Goal: Transaction & Acquisition: Purchase product/service

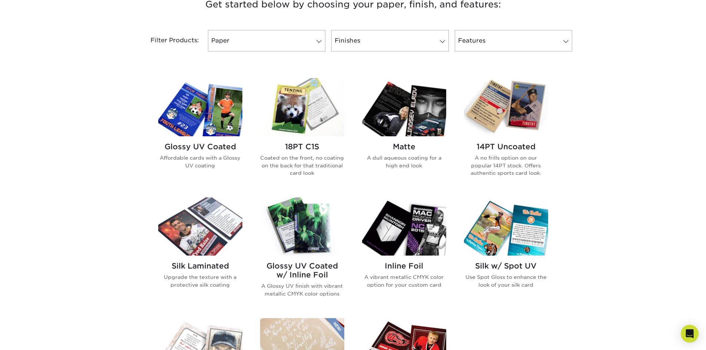
scroll to position [259, 0]
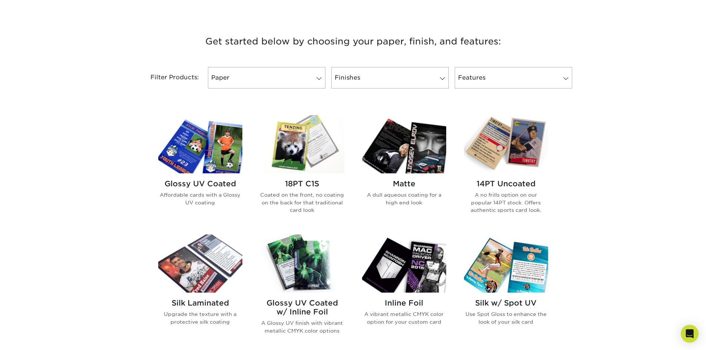
click at [408, 152] on img at bounding box center [404, 144] width 84 height 58
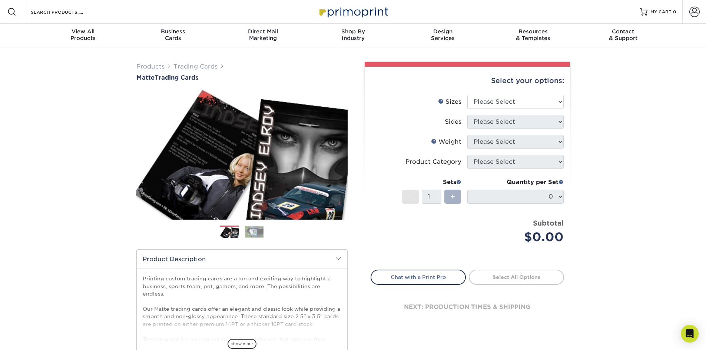
click at [453, 194] on span "+" at bounding box center [452, 196] width 5 height 11
click at [462, 199] on li "Sets - 1 + Quantity per Set 0 (Price includes envelopes)" at bounding box center [467, 196] width 193 height 43
click at [556, 107] on select "Please Select 2.5" x 3.5"" at bounding box center [515, 102] width 96 height 14
select select "2.50x3.50"
click at [467, 95] on select "Please Select 2.5" x 3.5"" at bounding box center [515, 102] width 96 height 14
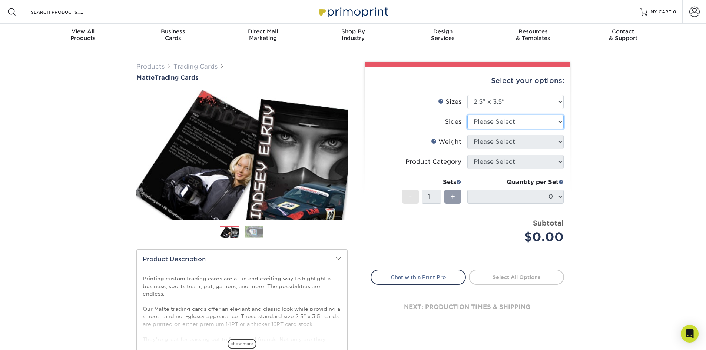
click at [547, 123] on select "Please Select Print Both Sides Print Front Only" at bounding box center [515, 122] width 96 height 14
click at [598, 141] on div "Products Trading Cards Matte Trading Cards" at bounding box center [353, 245] width 706 height 396
click at [556, 121] on select "Please Select Print Both Sides Print Front Only" at bounding box center [515, 122] width 96 height 14
select select "32d3c223-f82c-492b-b915-ba065a00862f"
click at [467, 115] on select "Please Select Print Both Sides Print Front Only" at bounding box center [515, 122] width 96 height 14
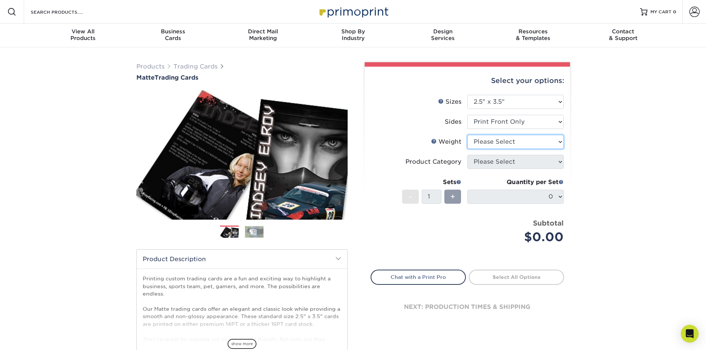
click at [538, 143] on select "Please Select 16PT 14PT" at bounding box center [515, 142] width 96 height 14
click at [526, 144] on select "Please Select 16PT 14PT" at bounding box center [515, 142] width 96 height 14
select select "16PT"
click at [467, 135] on select "Please Select 16PT 14PT" at bounding box center [515, 142] width 96 height 14
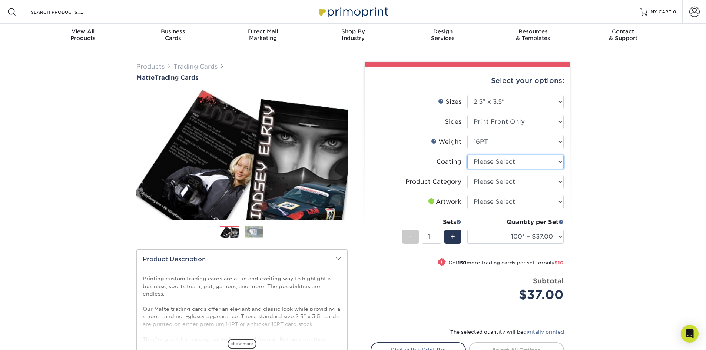
click at [528, 162] on select at bounding box center [515, 162] width 96 height 14
select select "121bb7b5-3b4d-429f-bd8d-bbf80e953313"
click at [467, 155] on select at bounding box center [515, 162] width 96 height 14
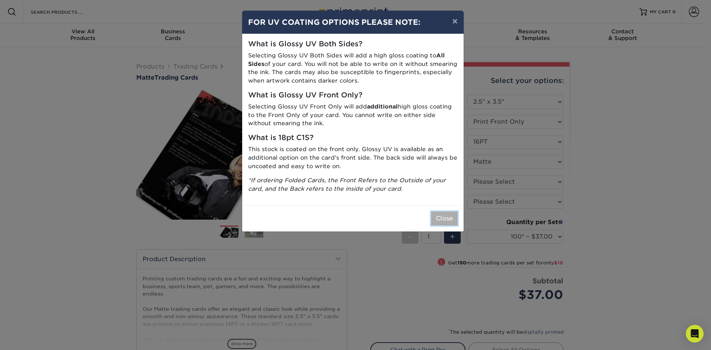
click at [437, 214] on button "Close" at bounding box center [444, 218] width 27 height 14
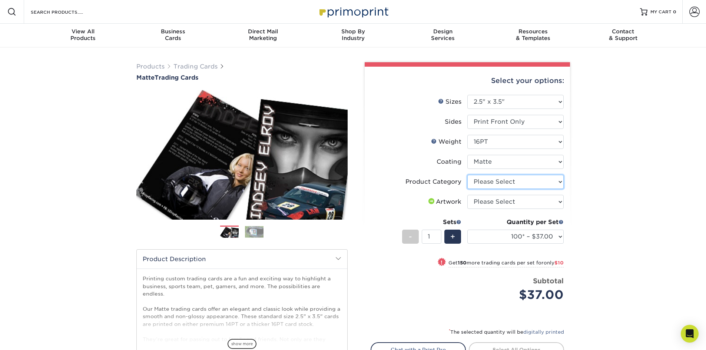
click at [534, 182] on select "Please Select Trading Cards" at bounding box center [515, 182] width 96 height 14
select select "c2f9bce9-36c2-409d-b101-c29d9d031e18"
click at [467, 175] on select "Please Select Trading Cards" at bounding box center [515, 182] width 96 height 14
click at [523, 199] on select "Please Select I will upload files I need a design - $100" at bounding box center [515, 202] width 96 height 14
select select "upload"
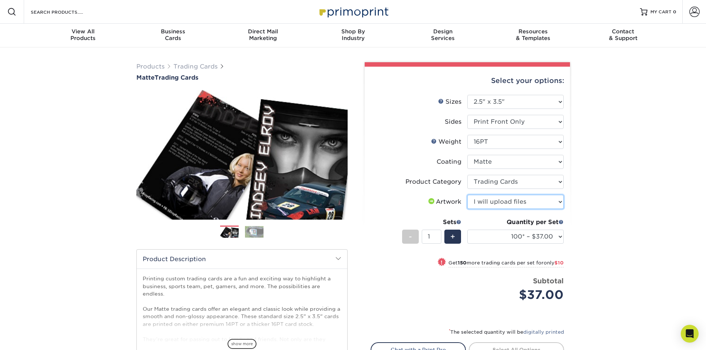
click at [467, 195] on select "Please Select I will upload files I need a design - $100" at bounding box center [515, 202] width 96 height 14
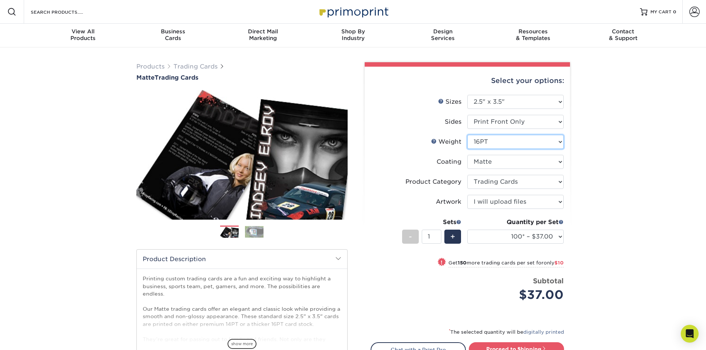
drag, startPoint x: 561, startPoint y: 141, endPoint x: 545, endPoint y: 139, distance: 16.0
click at [545, 139] on select "Please Select 16PT 14PT" at bounding box center [515, 142] width 96 height 14
select select "14PT"
click at [467, 135] on select "Please Select 16PT 14PT" at bounding box center [515, 142] width 96 height 14
select select "-1"
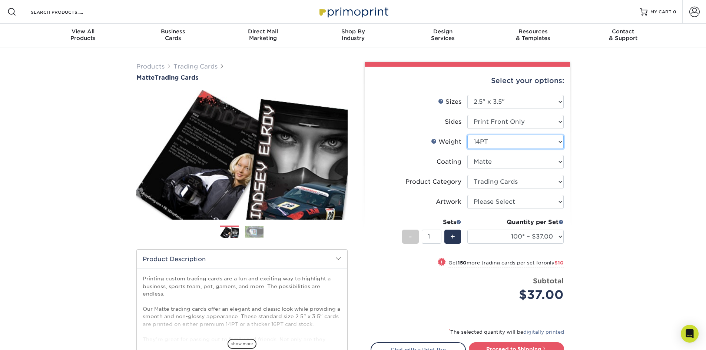
select select "-1"
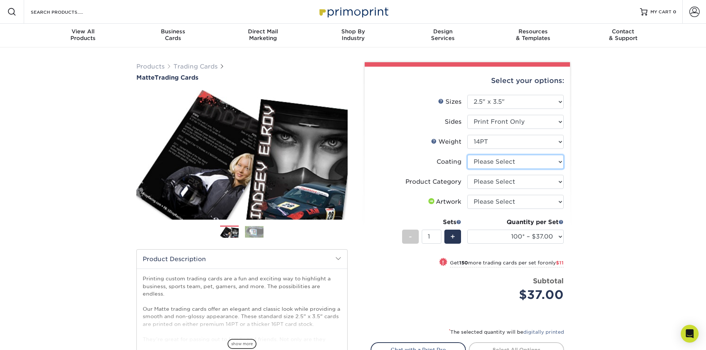
click at [549, 166] on select at bounding box center [515, 162] width 96 height 14
select select "121bb7b5-3b4d-429f-bd8d-bbf80e953313"
click at [467, 155] on select at bounding box center [515, 162] width 96 height 14
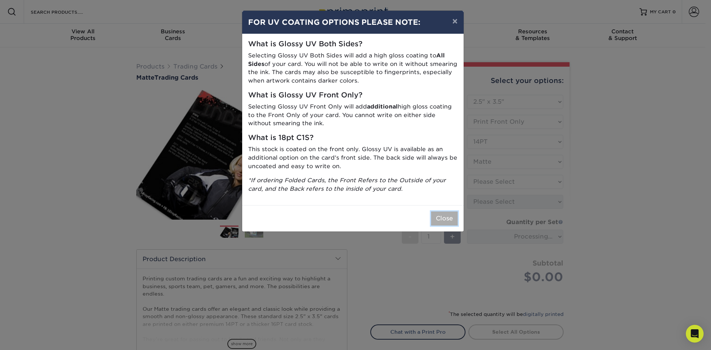
click at [442, 216] on button "Close" at bounding box center [444, 218] width 27 height 14
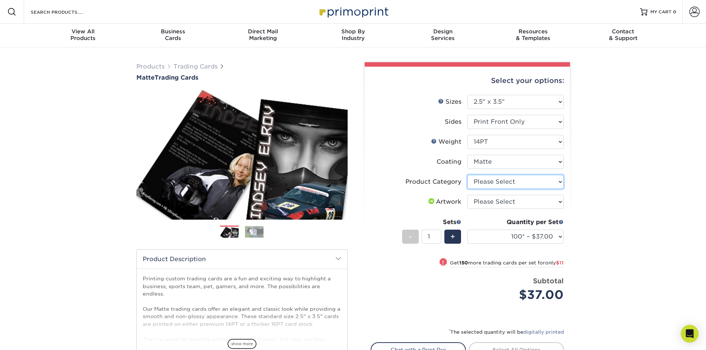
click at [552, 185] on select "Please Select Trading Cards" at bounding box center [515, 182] width 96 height 14
select select "c2f9bce9-36c2-409d-b101-c29d9d031e18"
click at [467, 175] on select "Please Select Trading Cards" at bounding box center [515, 182] width 96 height 14
click at [543, 200] on select "Please Select I will upload files I need a design - $100" at bounding box center [515, 202] width 96 height 14
select select "upload"
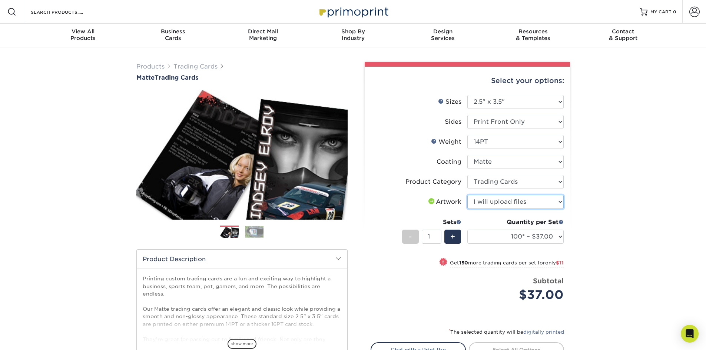
click at [467, 195] on select "Please Select I will upload files I need a design - $100" at bounding box center [515, 202] width 96 height 14
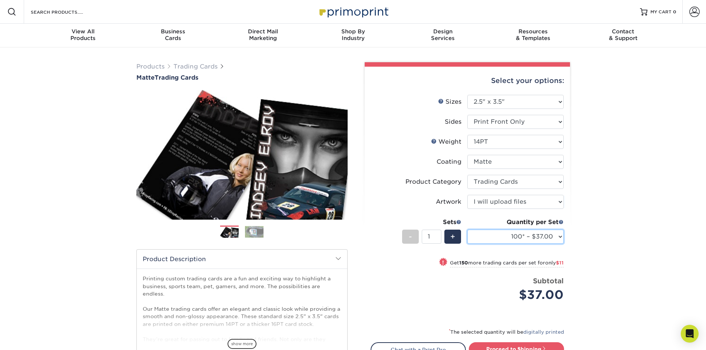
click at [559, 239] on select "100* – $37.00 250* – $48.00 500* – $59.00 1000 – $72.00 2500 – $141.00 5000 – $…" at bounding box center [515, 237] width 96 height 14
select select "250* – $48.00"
click at [467, 230] on select "100* – $37.00 250* – $48.00 500* – $59.00 1000 – $72.00 2500 – $141.00 5000 – $…" at bounding box center [515, 237] width 96 height 14
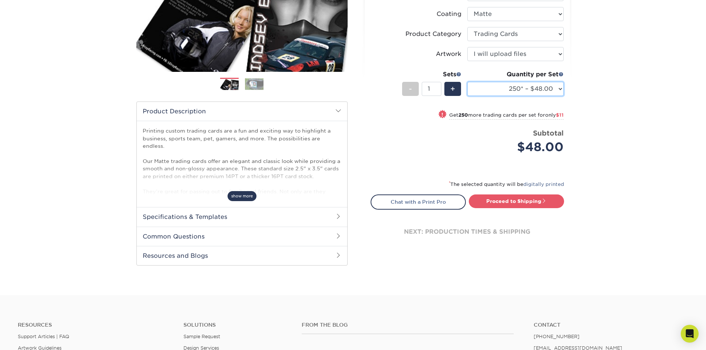
scroll to position [148, 0]
click at [329, 217] on h2 "Specifications & Templates" at bounding box center [242, 216] width 210 height 19
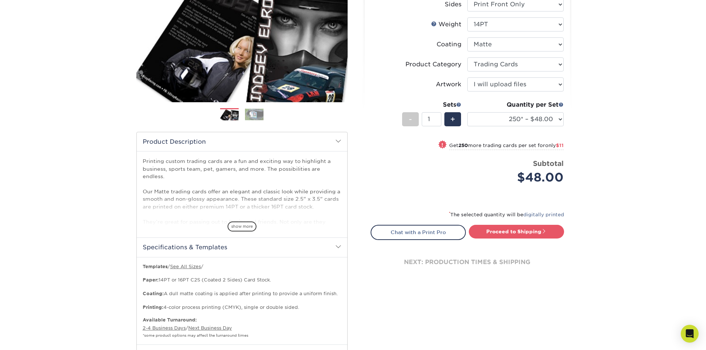
scroll to position [74, 0]
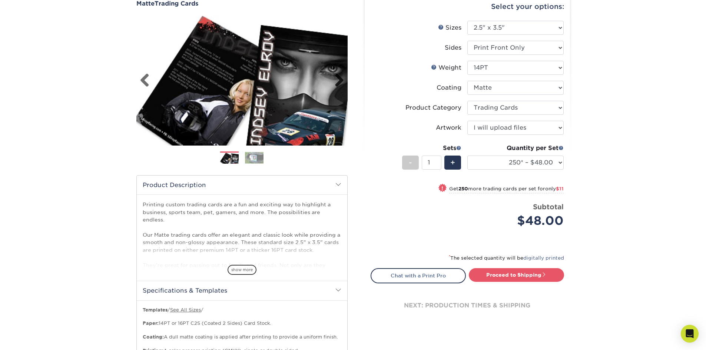
click at [340, 82] on link "Next" at bounding box center [336, 80] width 15 height 15
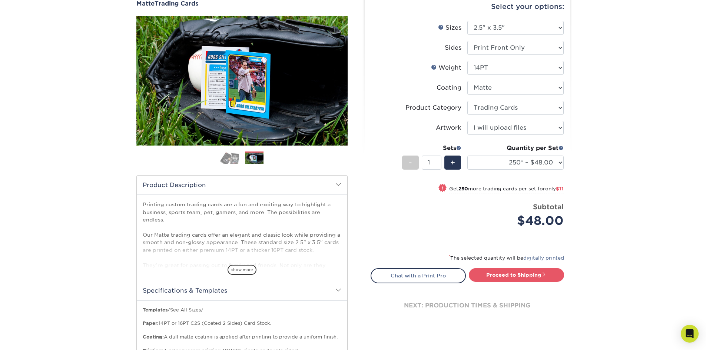
click at [340, 81] on link "Next" at bounding box center [336, 80] width 15 height 15
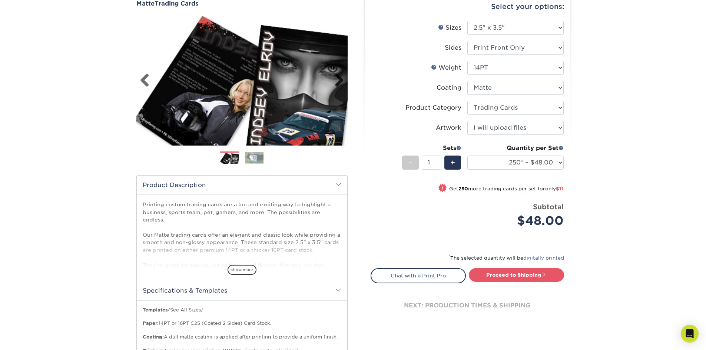
click at [340, 81] on link "Next" at bounding box center [336, 80] width 15 height 15
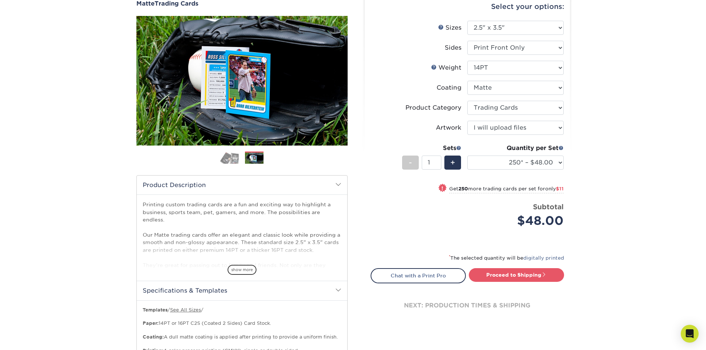
click at [340, 81] on link "Next" at bounding box center [336, 80] width 15 height 15
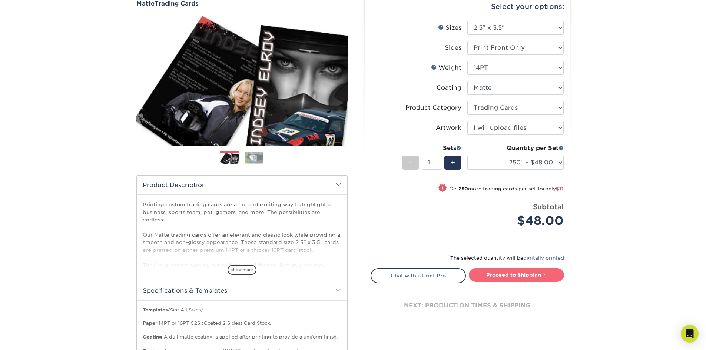
click at [532, 276] on link "Proceed to Shipping" at bounding box center [516, 274] width 95 height 13
type input "Set 1"
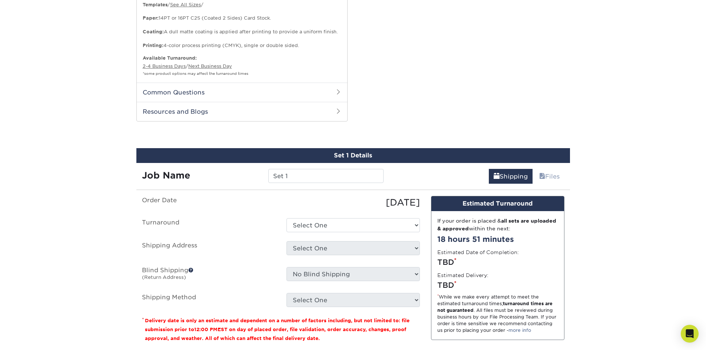
scroll to position [464, 0]
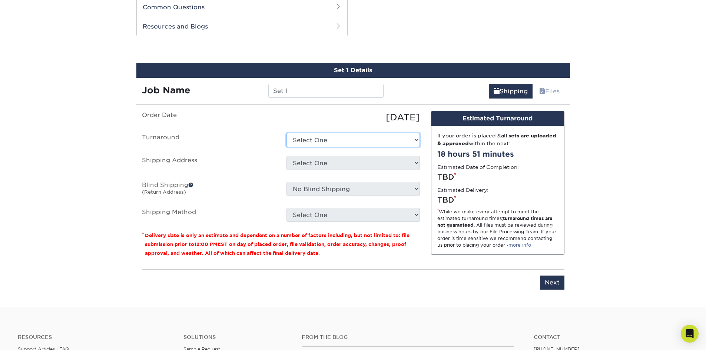
click at [387, 140] on select "Select One 2-4 Business Days 2 Day Next Business Day" at bounding box center [352, 140] width 133 height 14
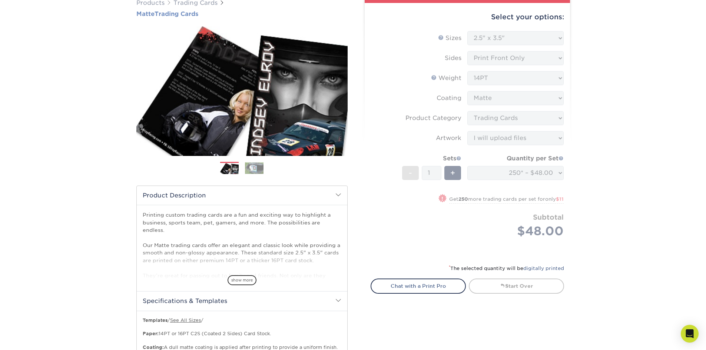
scroll to position [0, 0]
